Goal: Task Accomplishment & Management: Complete application form

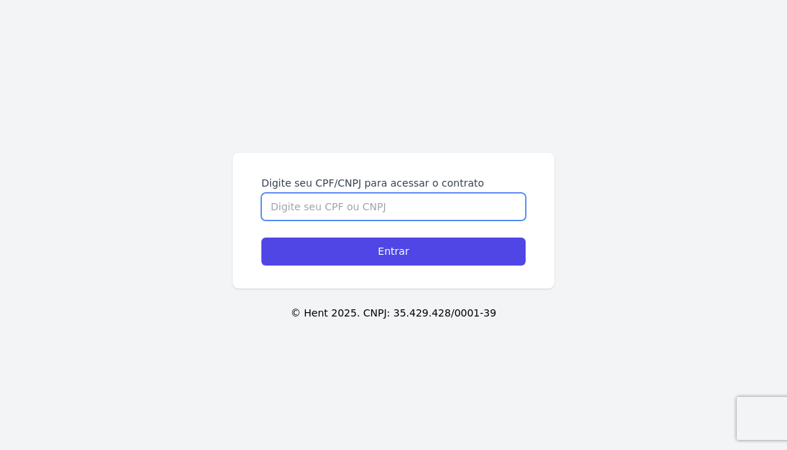
click at [290, 217] on input "Digite seu CPF/CNPJ para acessar o contrato" at bounding box center [393, 206] width 264 height 27
paste input "Adriano Francisco Felisberto CPF/CNPJ do cliente 036.034.847-54"
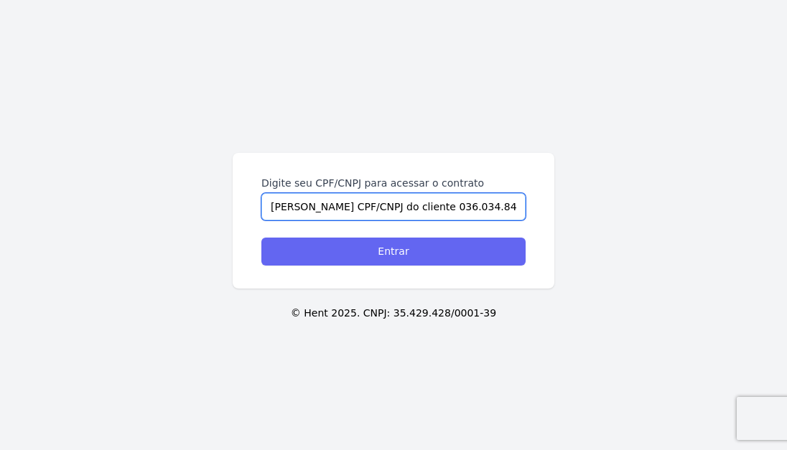
scroll to position [0, 42]
type input "Adriano Francisco Felisberto CPF/CNPJ do cliente 036.034.847-54"
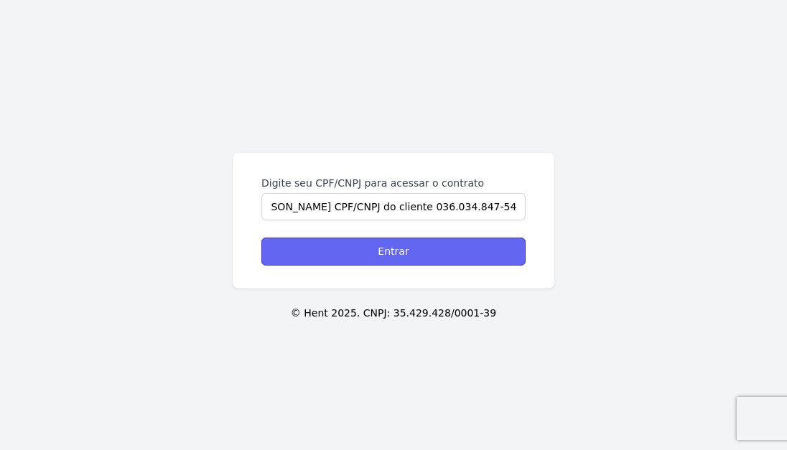
click at [289, 249] on input "Entrar" at bounding box center [393, 252] width 264 height 28
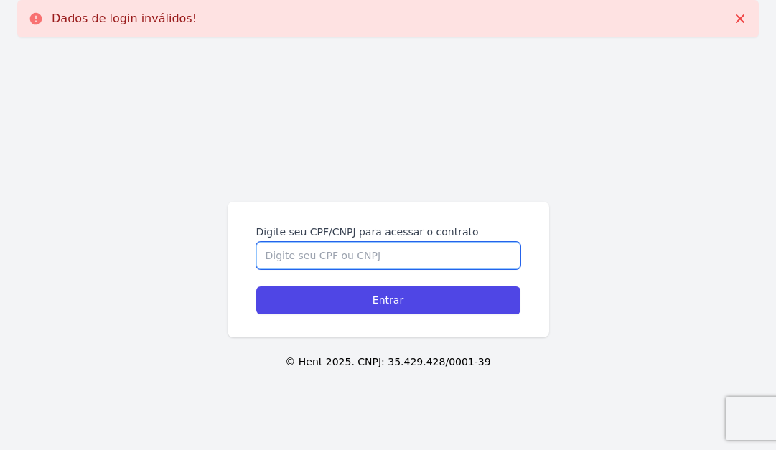
click at [295, 261] on input "Digite seu CPF/CNPJ para acessar o contrato" at bounding box center [388, 255] width 264 height 27
paste input "Adriano Francisco Felisberto CPF/CNPJ do cliente 036.034.847-54"
drag, startPoint x: 441, startPoint y: 254, endPoint x: 104, endPoint y: 211, distance: 339.5
click at [104, 211] on div "Digite seu CPF/CNPJ para acessar o contrato Adriano Francisco Felisberto CPF/CN…" at bounding box center [388, 274] width 776 height 450
drag, startPoint x: 267, startPoint y: 251, endPoint x: 248, endPoint y: 254, distance: 19.6
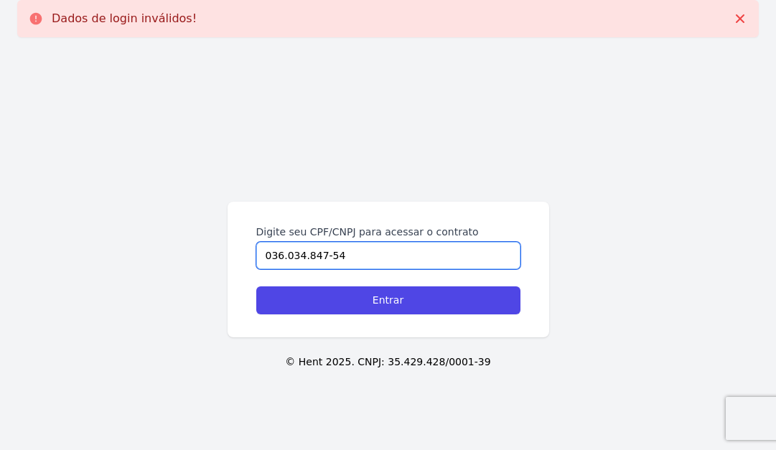
click at [248, 254] on div "Digite seu CPF/CNPJ para acessar o contrato 036.034.847-54 Entrar" at bounding box center [389, 270] width 322 height 136
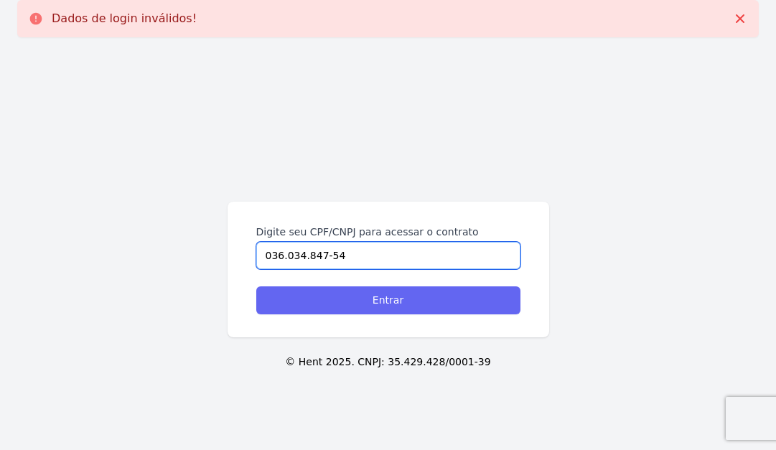
type input "036.034.847-54"
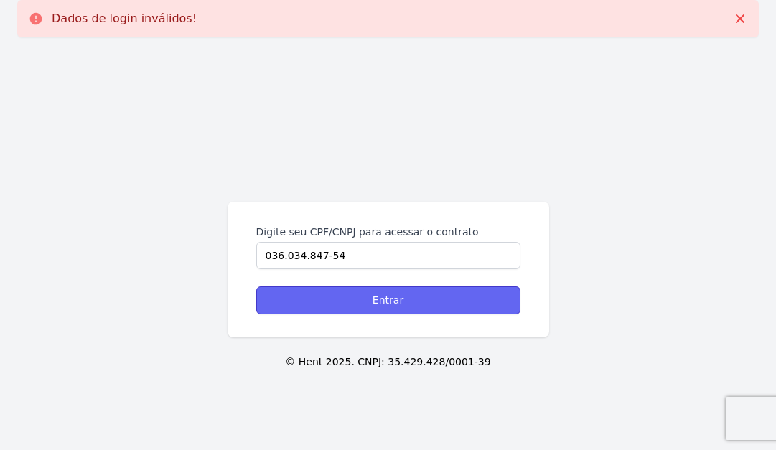
click at [306, 293] on input "Entrar" at bounding box center [388, 301] width 264 height 28
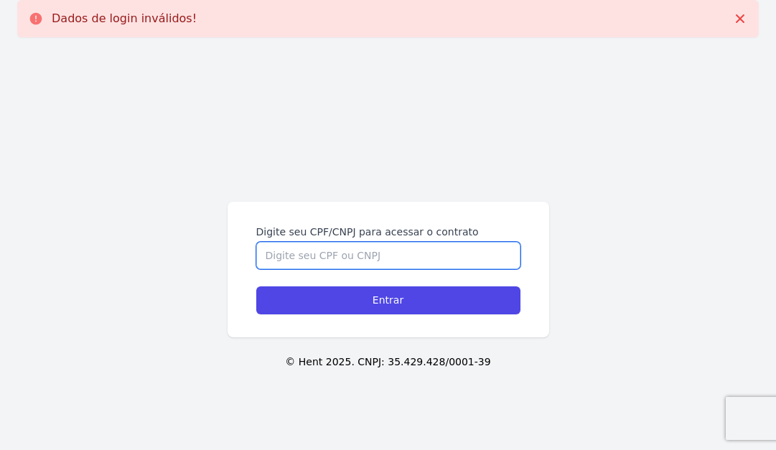
click at [329, 262] on input "Digite seu CPF/CNPJ para acessar o contrato" at bounding box center [388, 255] width 264 height 27
paste input "070.557.317-63"
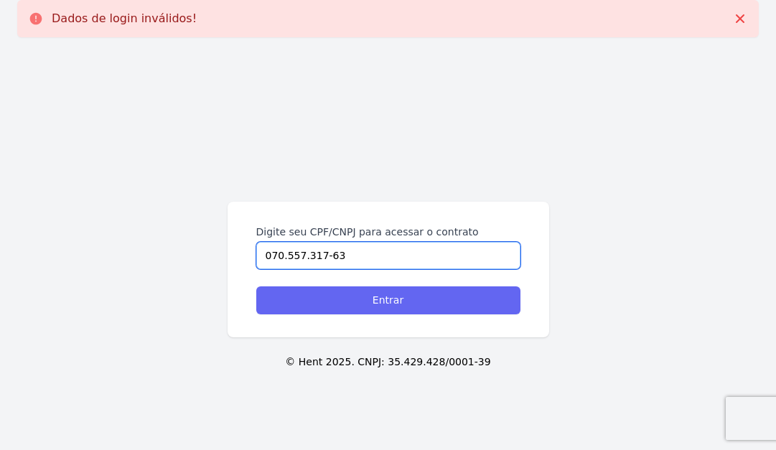
type input "070.557.317-63"
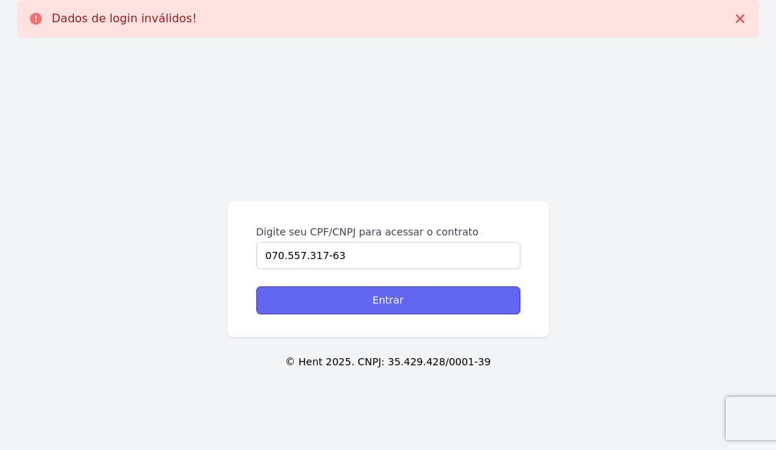
click at [340, 294] on input "Entrar" at bounding box center [388, 301] width 264 height 28
